Goal: Task Accomplishment & Management: Manage account settings

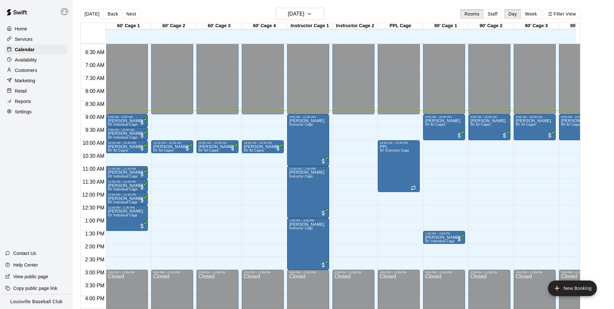
scroll to position [160, 0]
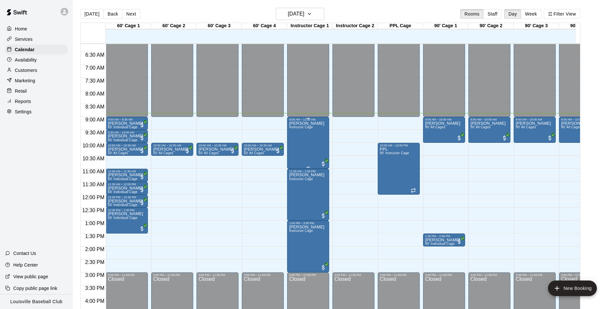
click at [303, 151] on div "[PERSON_NAME] Instructor Cage" at bounding box center [306, 275] width 35 height 309
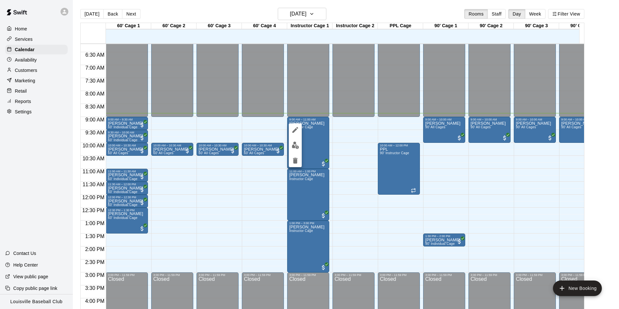
click at [297, 147] on img "edit" at bounding box center [295, 144] width 7 height 7
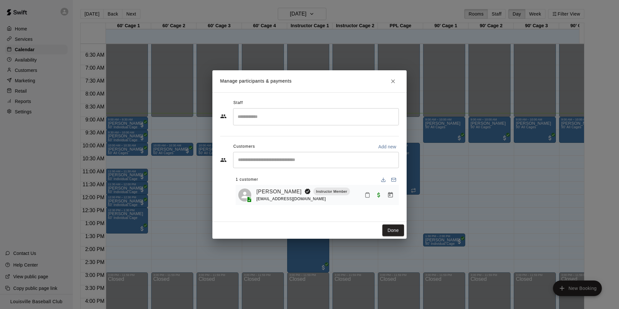
click at [366, 194] on icon "Mark attendance" at bounding box center [367, 195] width 6 height 6
click at [393, 198] on p "[PERSON_NAME] attended" at bounding box center [411, 197] width 57 height 6
click at [395, 229] on button "Done" at bounding box center [393, 230] width 22 height 12
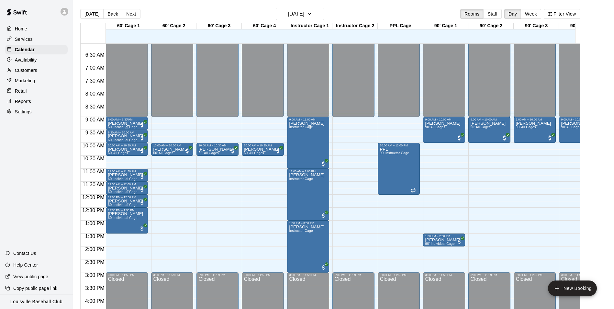
click at [140, 125] on span "All customers have paid" at bounding box center [142, 125] width 6 height 6
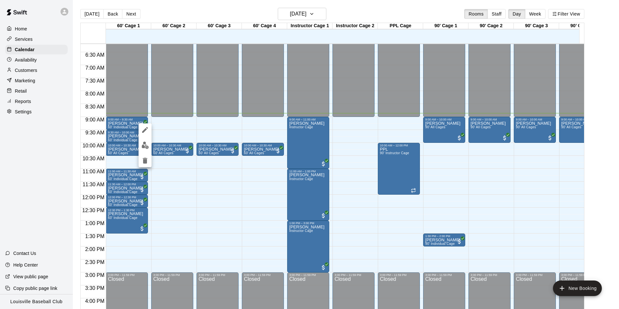
click at [144, 145] on img "edit" at bounding box center [144, 144] width 7 height 7
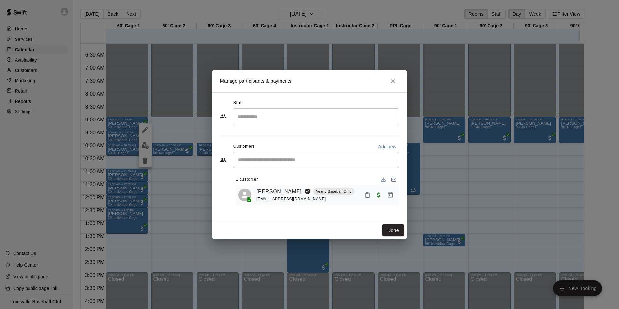
click at [367, 194] on icon "Mark attendance" at bounding box center [367, 195] width 6 height 6
click at [395, 199] on p "[PERSON_NAME] attended" at bounding box center [411, 197] width 57 height 6
click at [392, 231] on button "Done" at bounding box center [393, 230] width 22 height 12
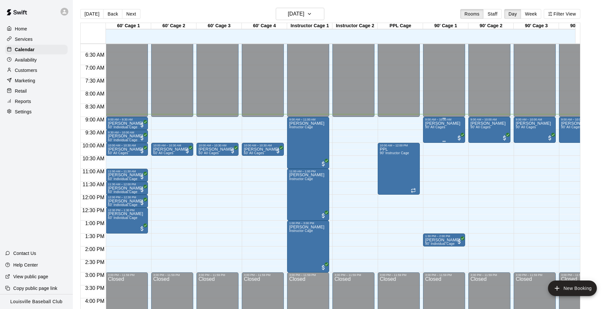
click at [436, 129] on span "90' All Cages" at bounding box center [435, 127] width 20 height 4
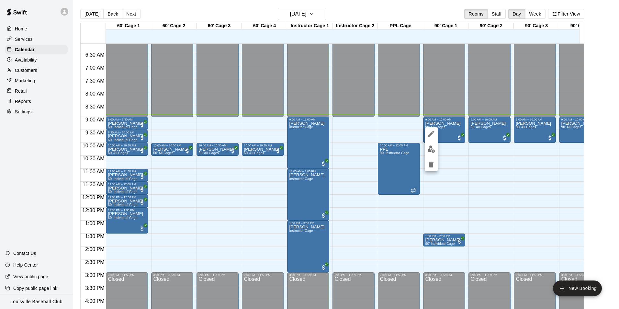
click at [437, 147] on button "edit" at bounding box center [431, 149] width 13 height 13
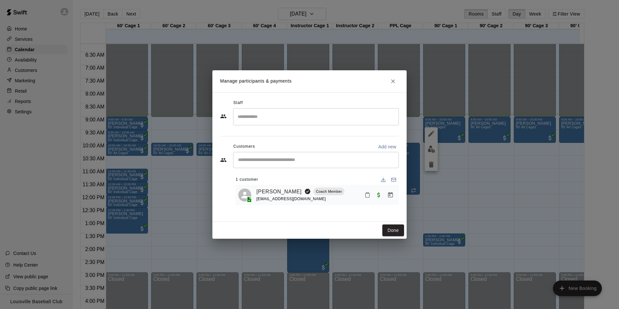
click at [368, 193] on rect "Mark attendance" at bounding box center [367, 192] width 2 height 1
click at [392, 197] on p "[PERSON_NAME] attended" at bounding box center [413, 198] width 57 height 6
click at [393, 230] on button "Done" at bounding box center [393, 230] width 22 height 12
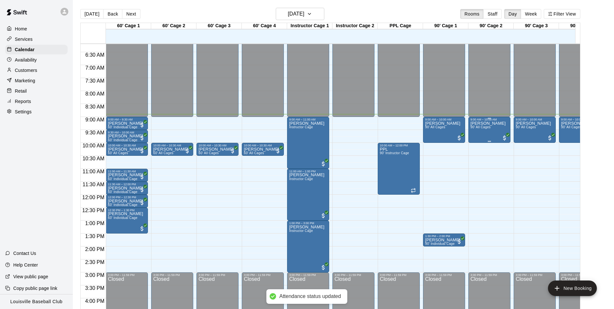
click at [486, 136] on div "[PERSON_NAME] 90' All Cages" at bounding box center [487, 275] width 35 height 309
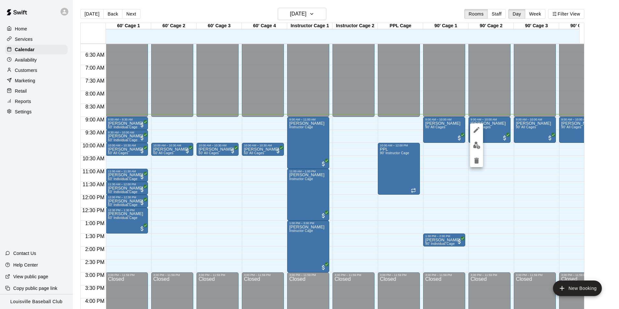
click at [472, 144] on button "edit" at bounding box center [476, 145] width 13 height 13
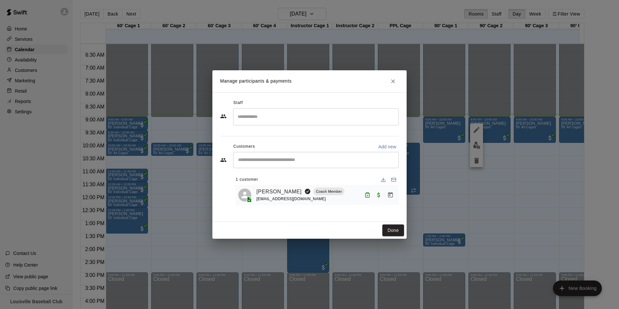
click at [440, 188] on div "Manage participants & payments Staff ​ Customers Add new ​ 1 customer [PERSON_N…" at bounding box center [309, 154] width 619 height 309
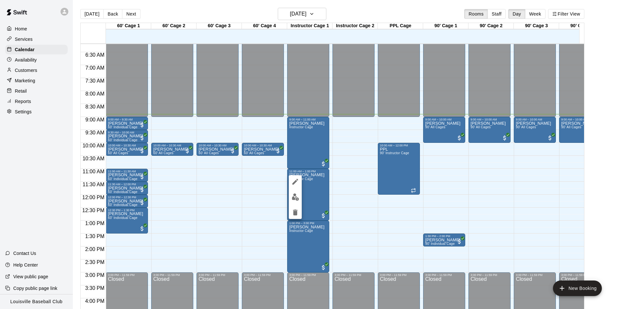
click at [295, 199] on img "edit" at bounding box center [295, 196] width 7 height 7
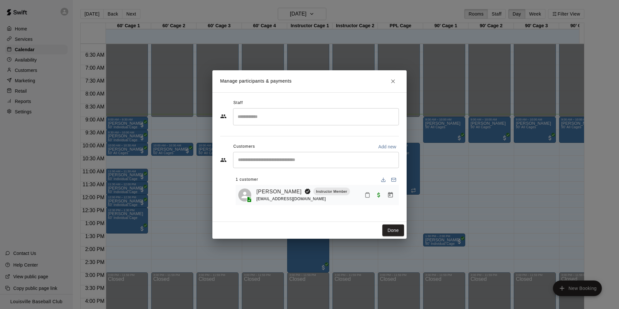
click at [450, 196] on div "Manage participants & payments Staff ​ Customers Add new ​ 1 customer [PERSON_N…" at bounding box center [309, 154] width 619 height 309
